Goal: Connect with others: Establish contact or relationships with other users

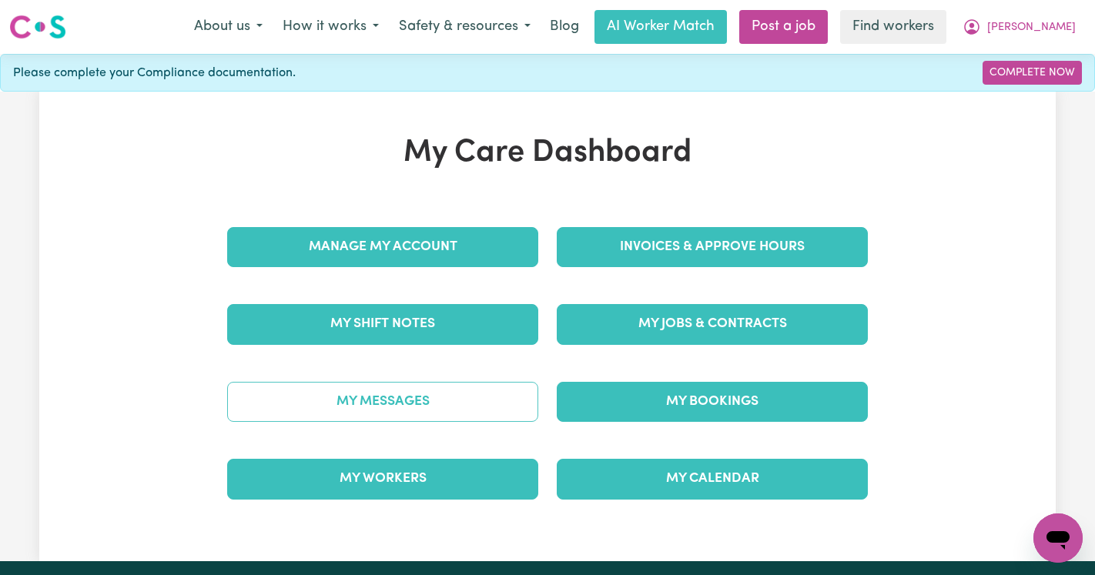
click at [430, 398] on link "My Messages" at bounding box center [382, 402] width 311 height 40
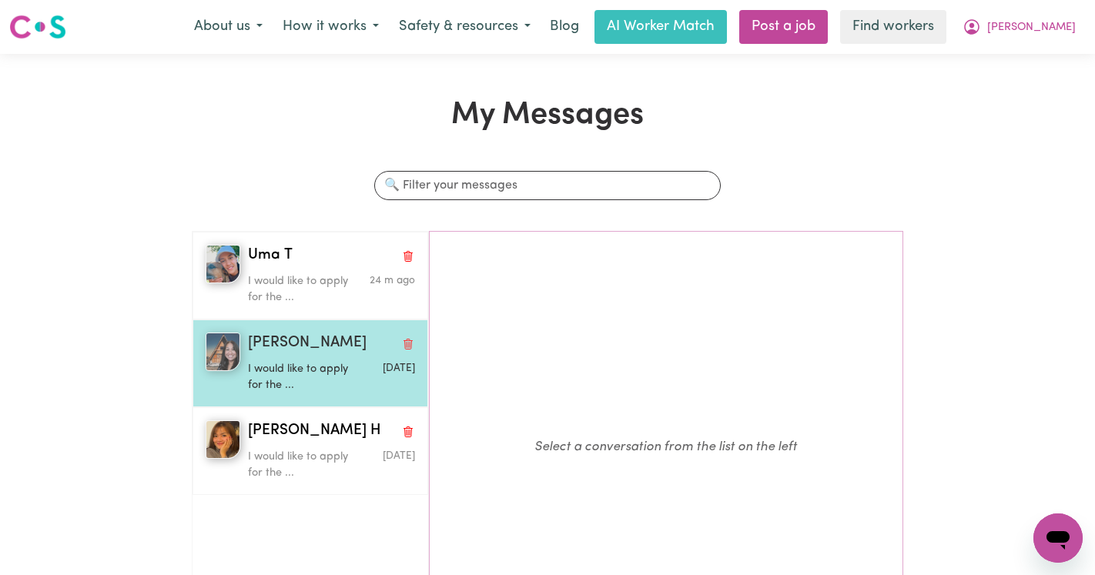
click at [303, 356] on div "I would like to apply for the ..." at bounding box center [304, 374] width 112 height 39
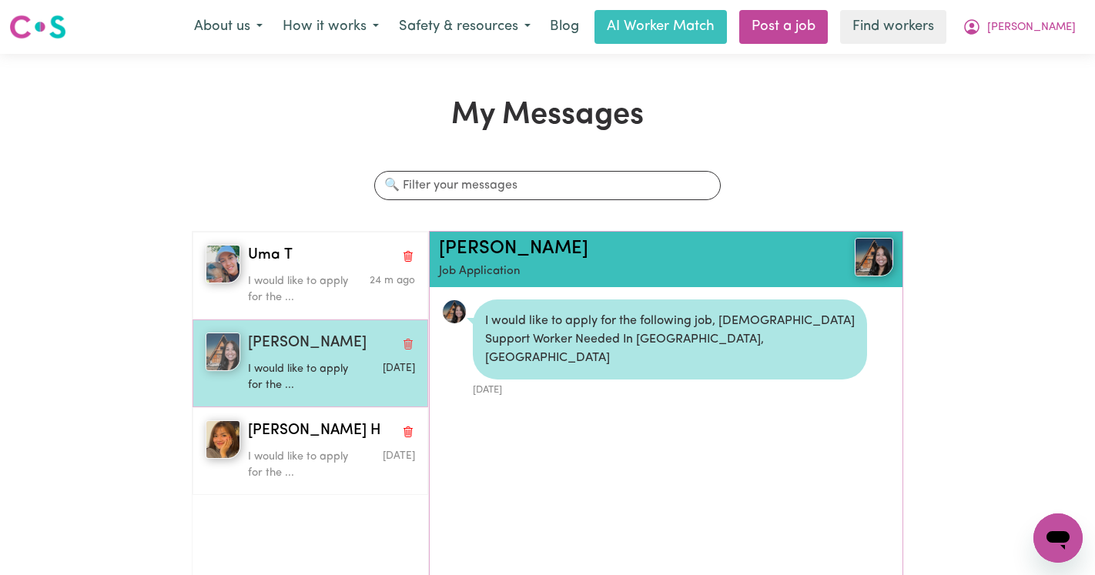
scroll to position [9, 0]
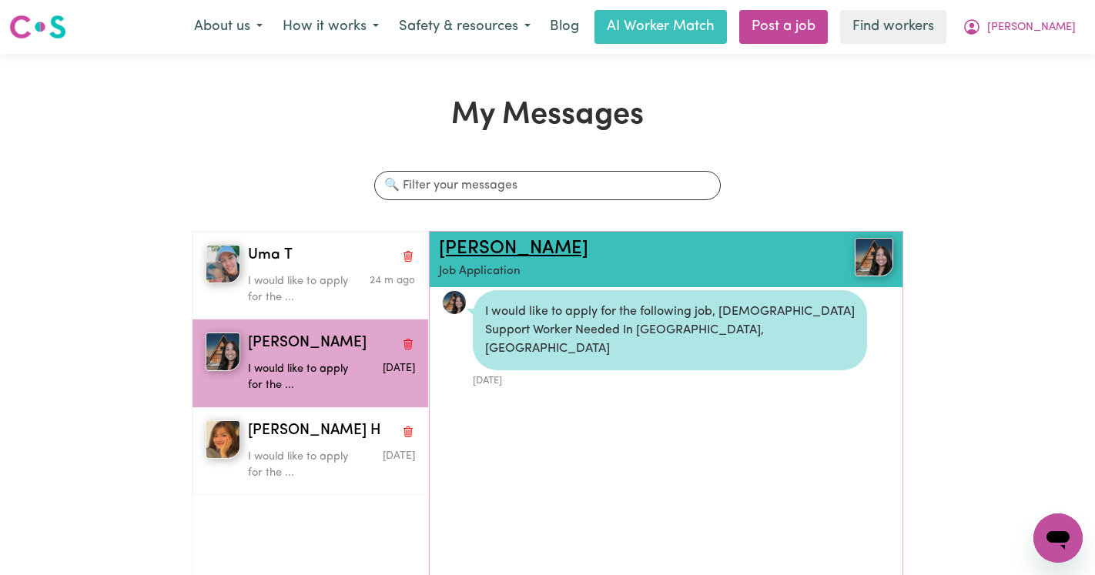
click at [466, 246] on link "[PERSON_NAME]" at bounding box center [513, 248] width 149 height 18
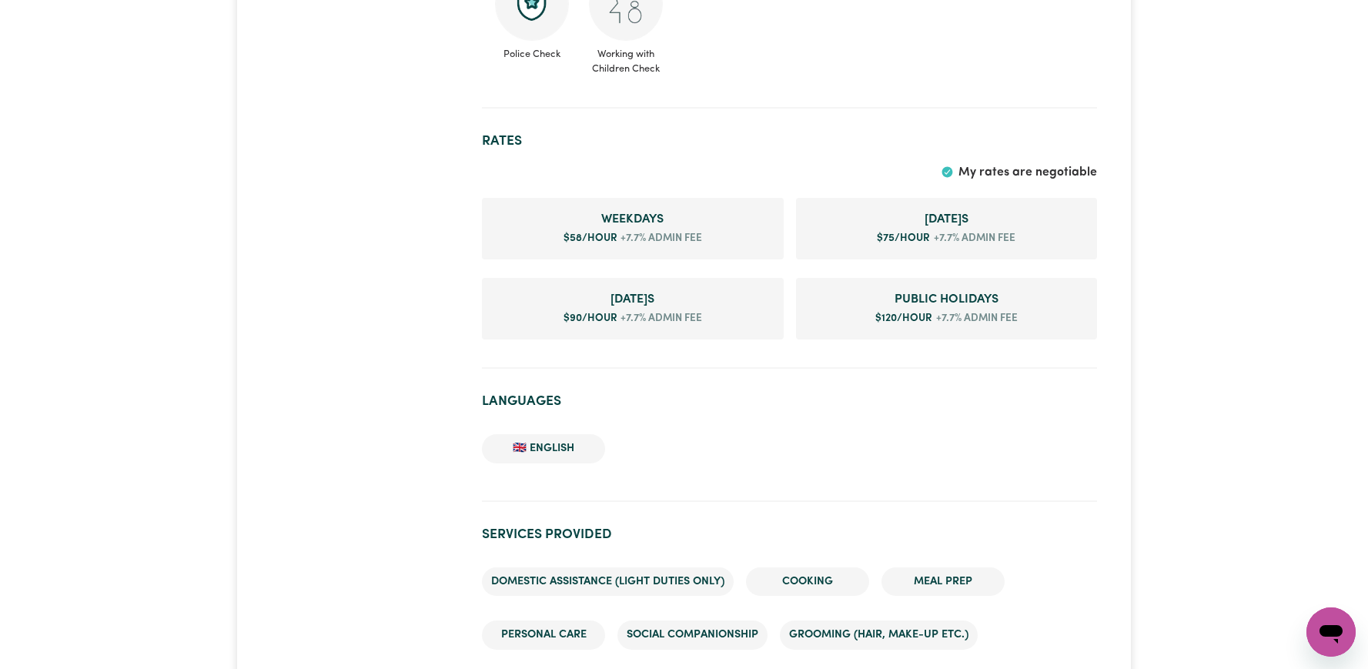
scroll to position [1102, 0]
